Goal: Transaction & Acquisition: Subscribe to service/newsletter

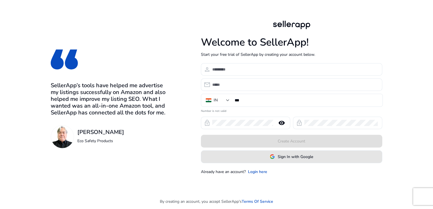
click at [283, 155] on span "Sign In with Google" at bounding box center [295, 157] width 35 height 6
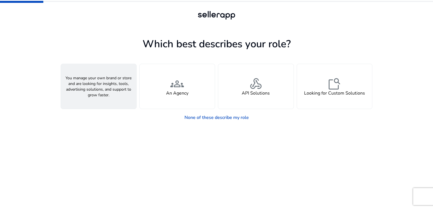
click at [99, 77] on span "person" at bounding box center [99, 84] width 14 height 14
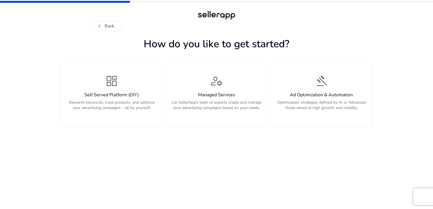
click at [99, 76] on div "dashboard Self Served Platform (DIY) Research keywords, track products, and opt…" at bounding box center [111, 95] width 95 height 42
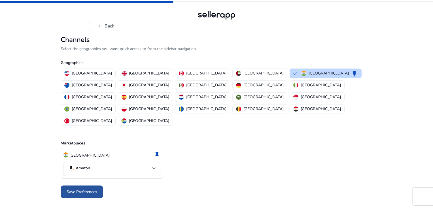
click at [93, 189] on span "Save Preferences" at bounding box center [82, 192] width 31 height 6
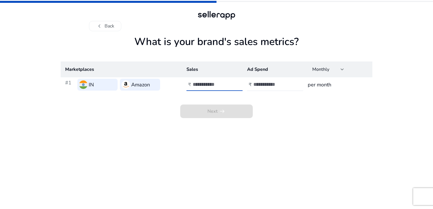
click at [218, 86] on input "number" at bounding box center [212, 84] width 38 height 6
type input "*"
click at [257, 87] on input "number" at bounding box center [272, 84] width 38 height 6
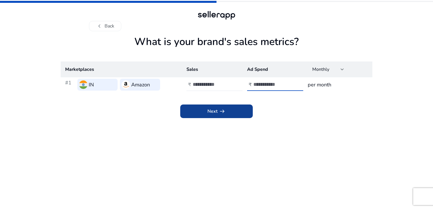
type input "*"
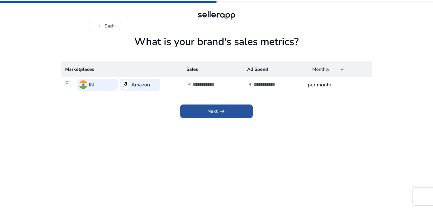
click at [241, 110] on span at bounding box center [216, 111] width 72 height 14
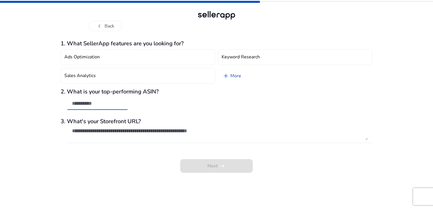
click at [108, 103] on input "text" at bounding box center [97, 103] width 51 height 6
type input "**"
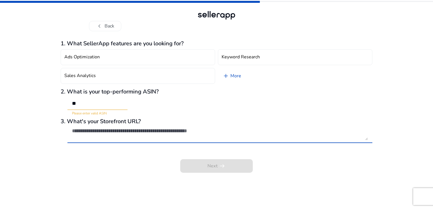
click at [123, 137] on textarea at bounding box center [220, 134] width 296 height 12
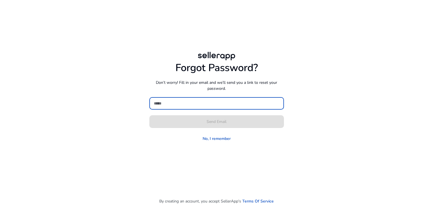
click at [216, 106] on input at bounding box center [216, 103] width 125 height 6
type input "**********"
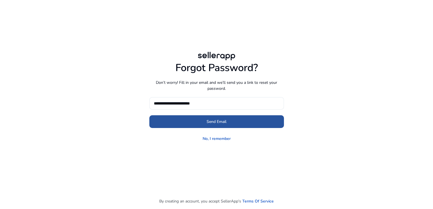
click at [223, 123] on span "Send Email" at bounding box center [216, 122] width 20 height 6
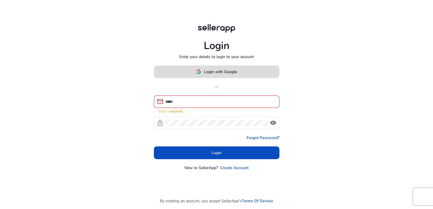
click at [242, 72] on span at bounding box center [216, 72] width 125 height 14
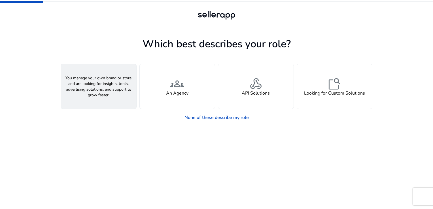
click at [96, 85] on span "person" at bounding box center [99, 84] width 14 height 14
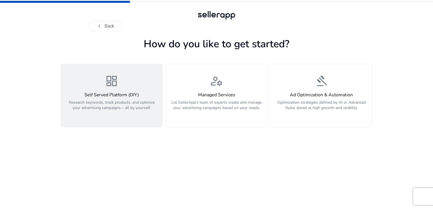
click at [107, 81] on span "dashboard" at bounding box center [112, 81] width 14 height 14
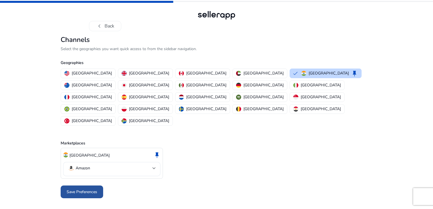
click at [73, 185] on span at bounding box center [82, 192] width 42 height 14
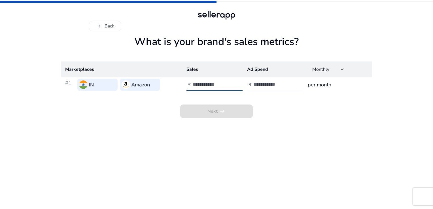
click at [207, 84] on input "number" at bounding box center [212, 84] width 38 height 6
type input "*"
click at [264, 83] on input "number" at bounding box center [272, 84] width 38 height 6
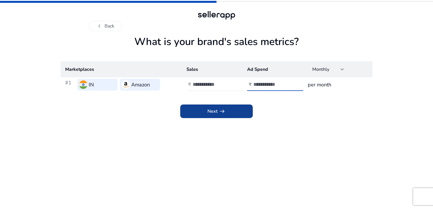
type input "*"
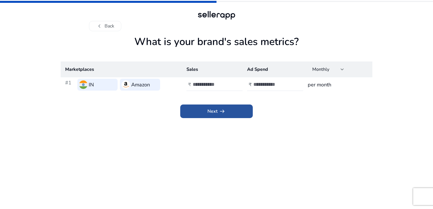
click at [246, 107] on span at bounding box center [216, 111] width 72 height 14
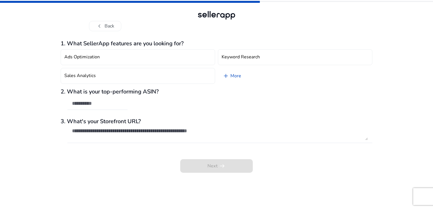
click at [228, 169] on div "Next arrow_right_alt" at bounding box center [217, 162] width 312 height 22
click at [113, 27] on button "chevron_left Back" at bounding box center [105, 26] width 32 height 10
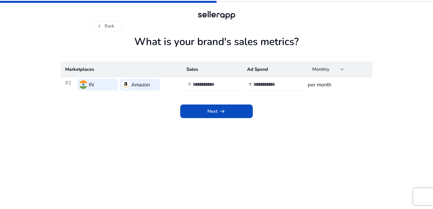
click at [113, 27] on button "chevron_left Back" at bounding box center [105, 26] width 32 height 10
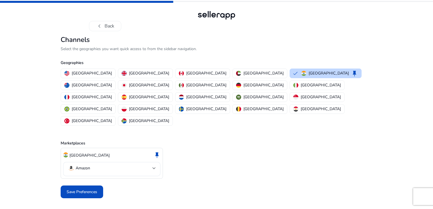
click at [113, 27] on button "chevron_left Back" at bounding box center [105, 26] width 32 height 10
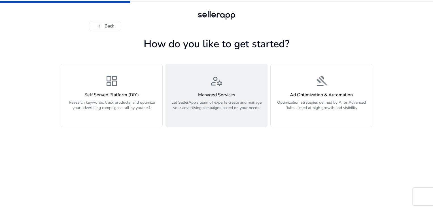
click at [246, 74] on button "manage_accounts Managed Services Let SellerApp’s team of experts create and man…" at bounding box center [216, 95] width 102 height 63
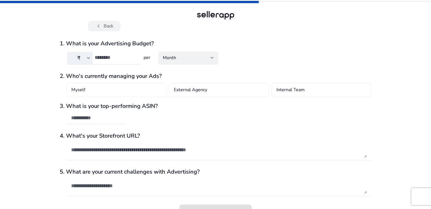
click at [103, 25] on button "chevron_left Back" at bounding box center [104, 26] width 32 height 10
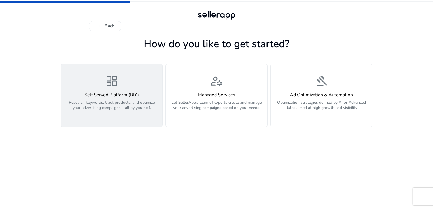
click at [122, 78] on div "dashboard Self Served Platform (DIY) Research keywords, track products, and opt…" at bounding box center [111, 95] width 95 height 42
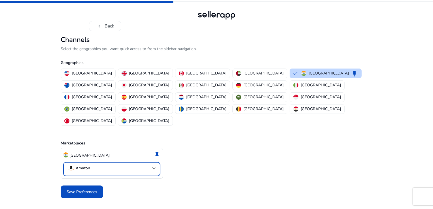
click at [139, 165] on mat-select-trigger "Amazon" at bounding box center [110, 168] width 85 height 7
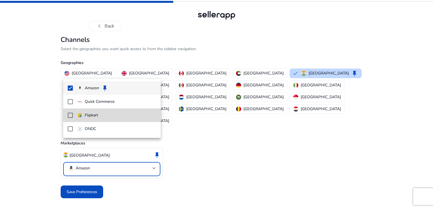
click at [127, 118] on span "Flipkart" at bounding box center [116, 115] width 79 height 6
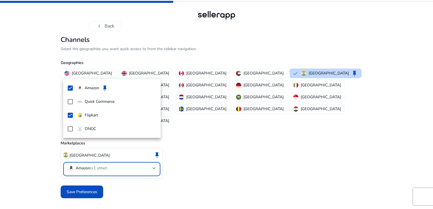
click at [97, 167] on div at bounding box center [216, 104] width 433 height 209
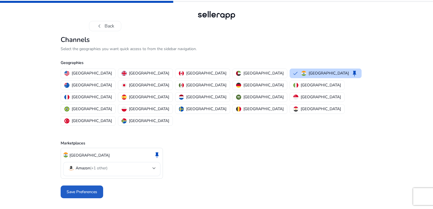
click at [97, 189] on span "Save Preferences" at bounding box center [82, 192] width 31 height 6
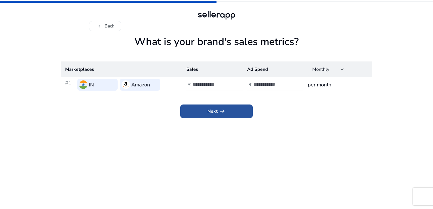
click at [208, 109] on span "Next arrow_right_alt" at bounding box center [216, 111] width 18 height 7
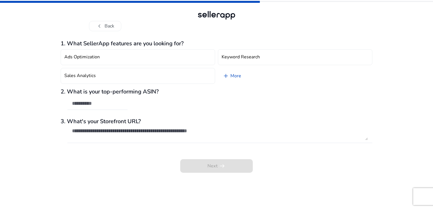
click at [216, 168] on div "Next arrow_right_alt" at bounding box center [217, 162] width 312 height 22
click at [216, 167] on div "Next arrow_right_alt" at bounding box center [217, 162] width 312 height 22
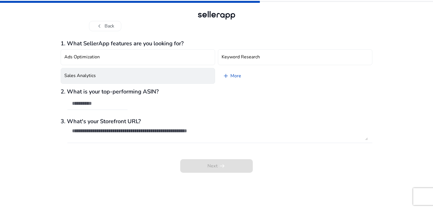
click at [98, 76] on button "Sales Analytics" at bounding box center [138, 76] width 154 height 16
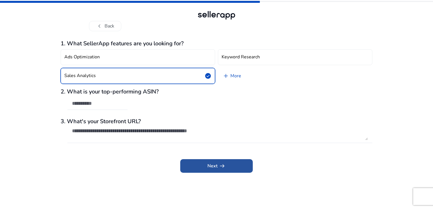
click at [206, 171] on span at bounding box center [216, 166] width 72 height 14
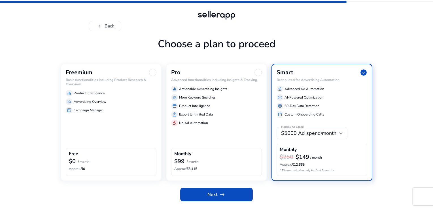
click at [153, 72] on div at bounding box center [152, 72] width 7 height 7
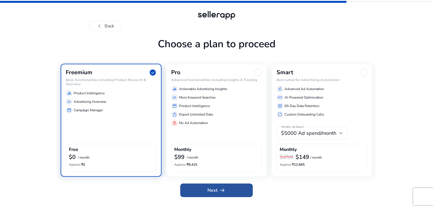
click at [225, 191] on span "arrow_right_alt" at bounding box center [222, 190] width 7 height 7
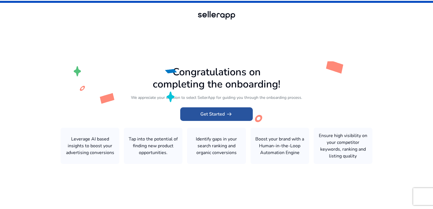
click at [229, 115] on span "arrow_right_alt" at bounding box center [229, 114] width 7 height 7
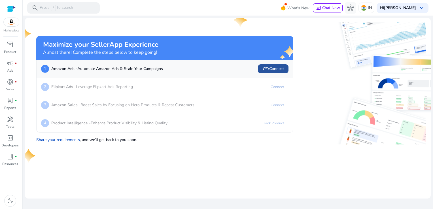
click at [270, 67] on span "link Connect" at bounding box center [273, 68] width 22 height 7
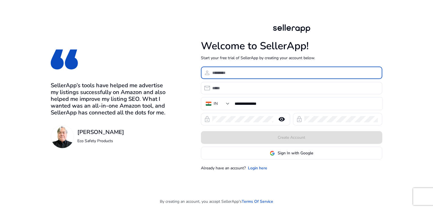
click at [242, 71] on input at bounding box center [294, 73] width 165 height 6
type input "**********"
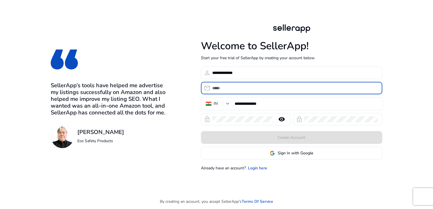
click at [233, 86] on input "email" at bounding box center [294, 88] width 165 height 6
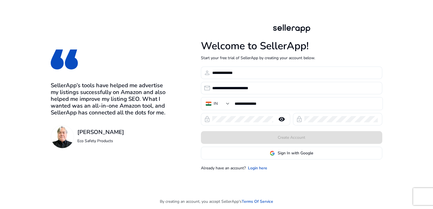
click at [250, 123] on div at bounding box center [242, 119] width 61 height 12
click at [315, 122] on div at bounding box center [340, 119] width 73 height 12
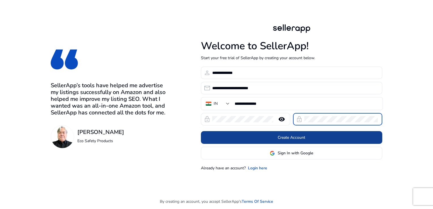
click at [323, 135] on span at bounding box center [291, 138] width 181 height 14
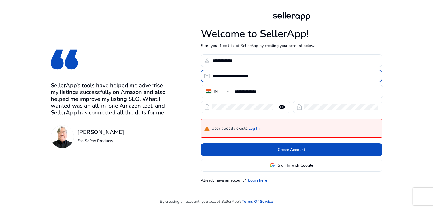
drag, startPoint x: 263, startPoint y: 76, endPoint x: 196, endPoint y: 76, distance: 66.8
click at [196, 76] on div "**********" at bounding box center [216, 97] width 399 height 194
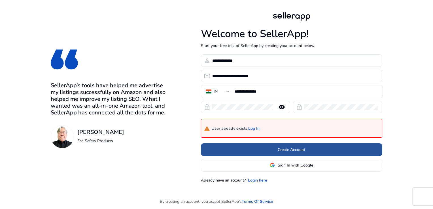
click at [270, 148] on span at bounding box center [291, 150] width 181 height 14
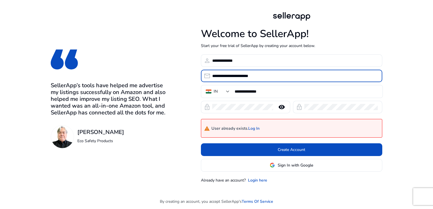
click at [276, 76] on input "**********" at bounding box center [294, 76] width 165 height 6
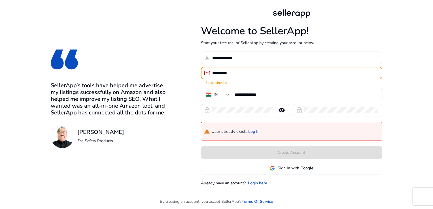
type input "**********"
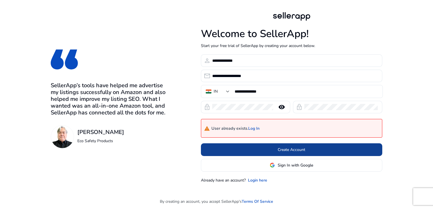
click at [274, 147] on span at bounding box center [291, 150] width 181 height 14
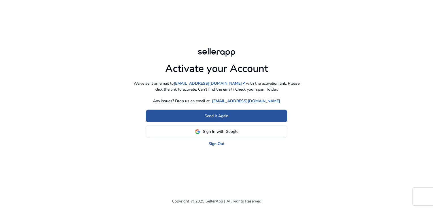
click at [203, 117] on span at bounding box center [217, 116] width 142 height 14
